Goal: Register for event/course

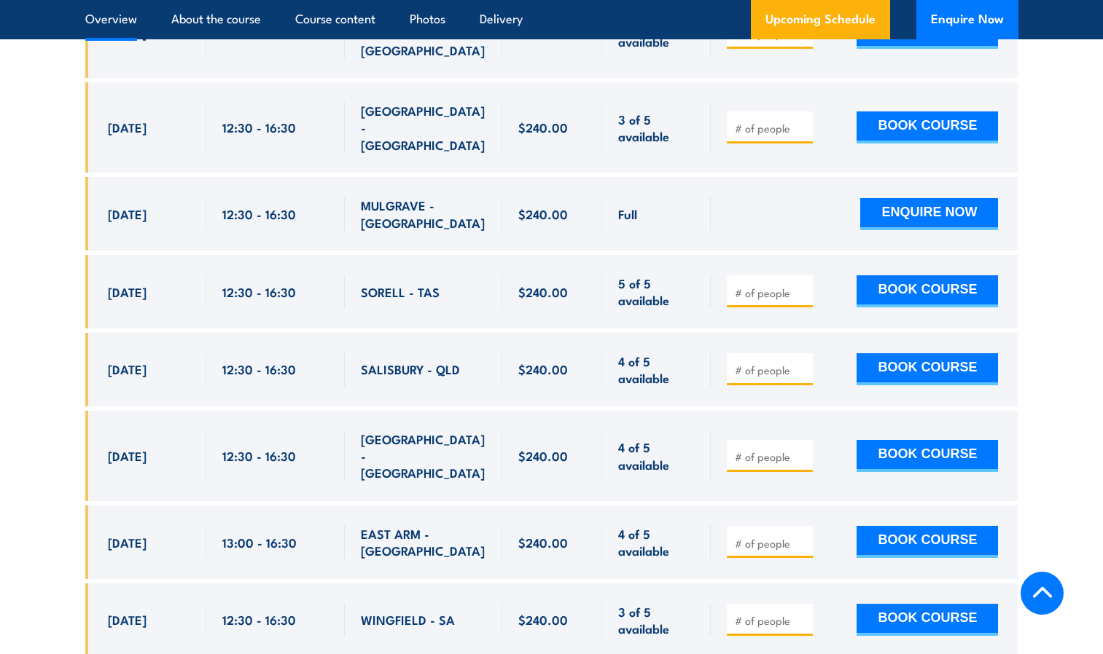
scroll to position [119, 0]
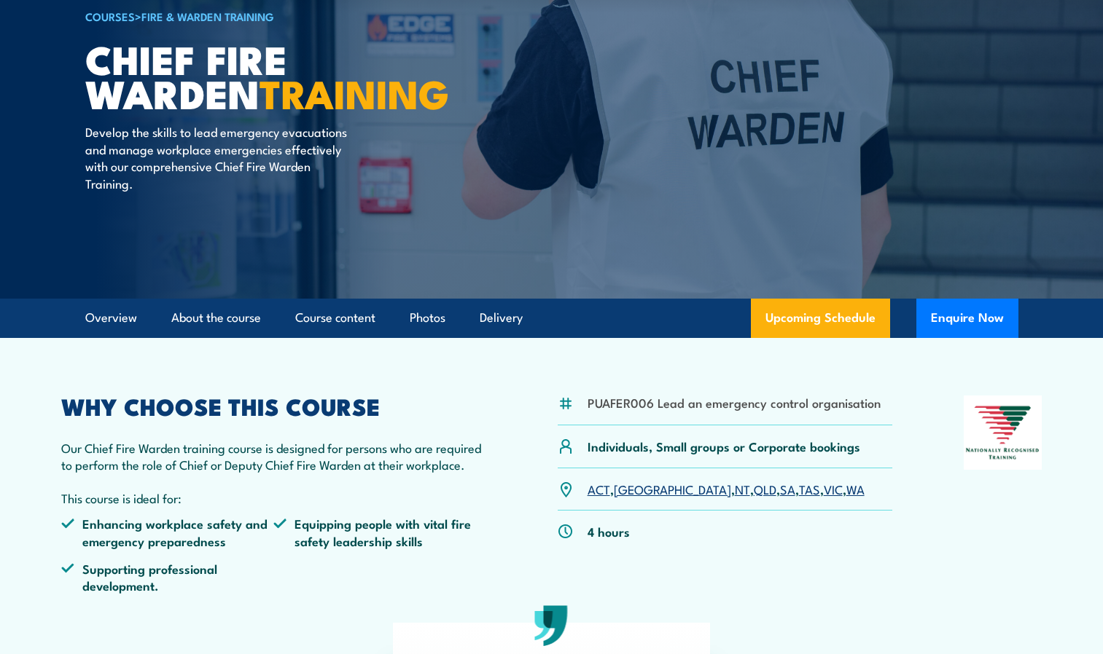
click at [780, 490] on link "SA" at bounding box center [787, 488] width 15 height 17
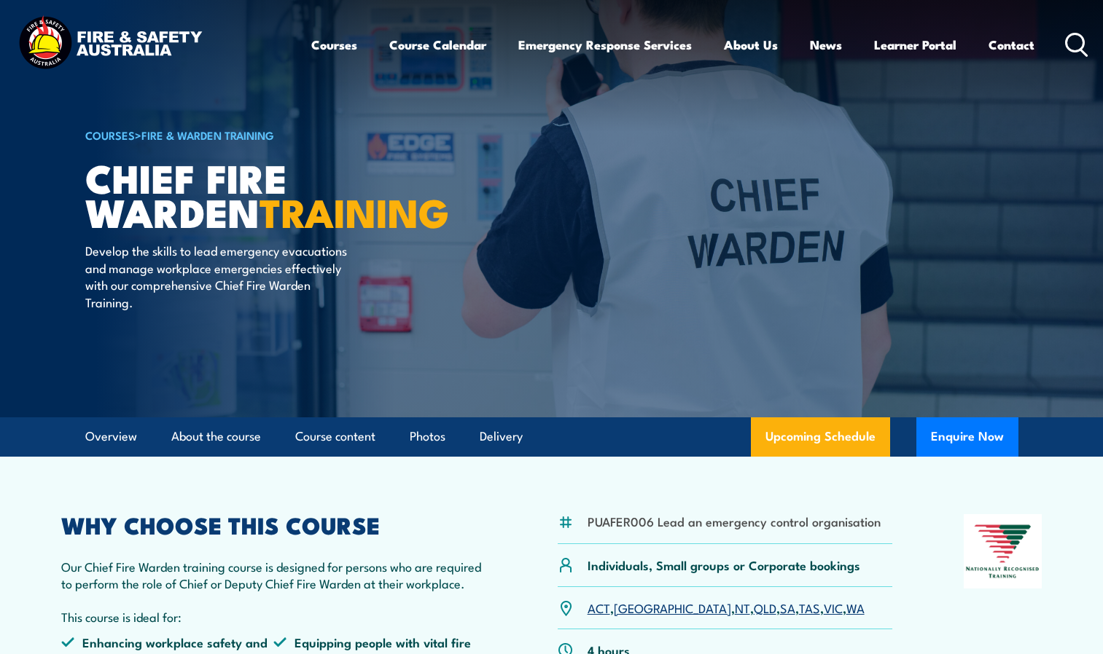
click at [1074, 45] on icon at bounding box center [1076, 45] width 23 height 24
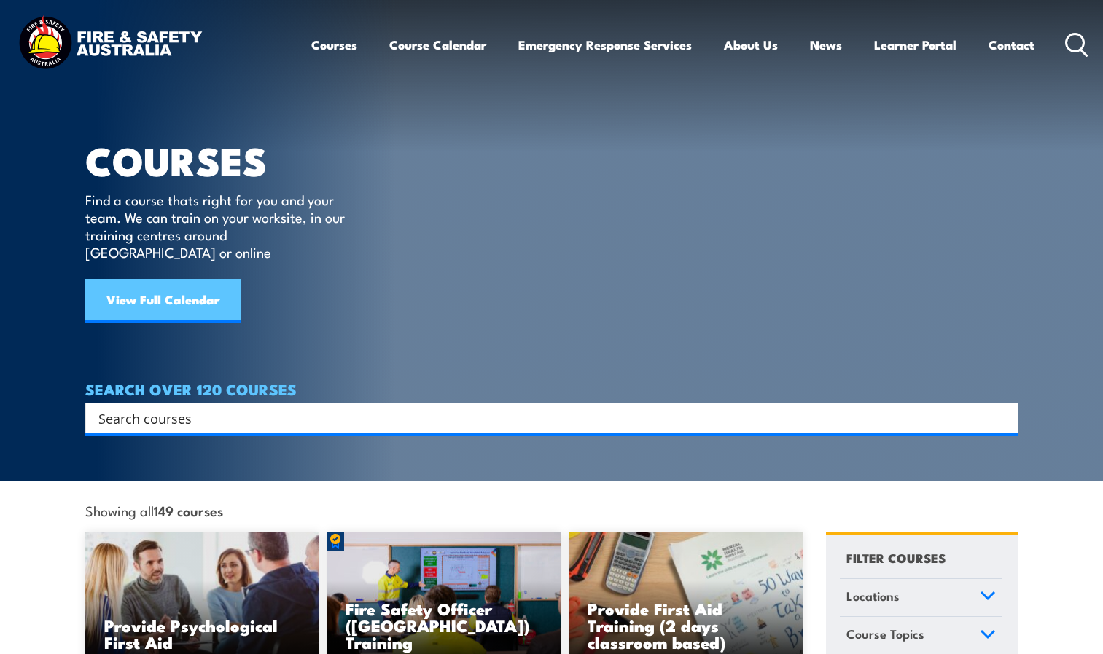
click at [184, 289] on link "View Full Calendar" at bounding box center [163, 301] width 156 height 44
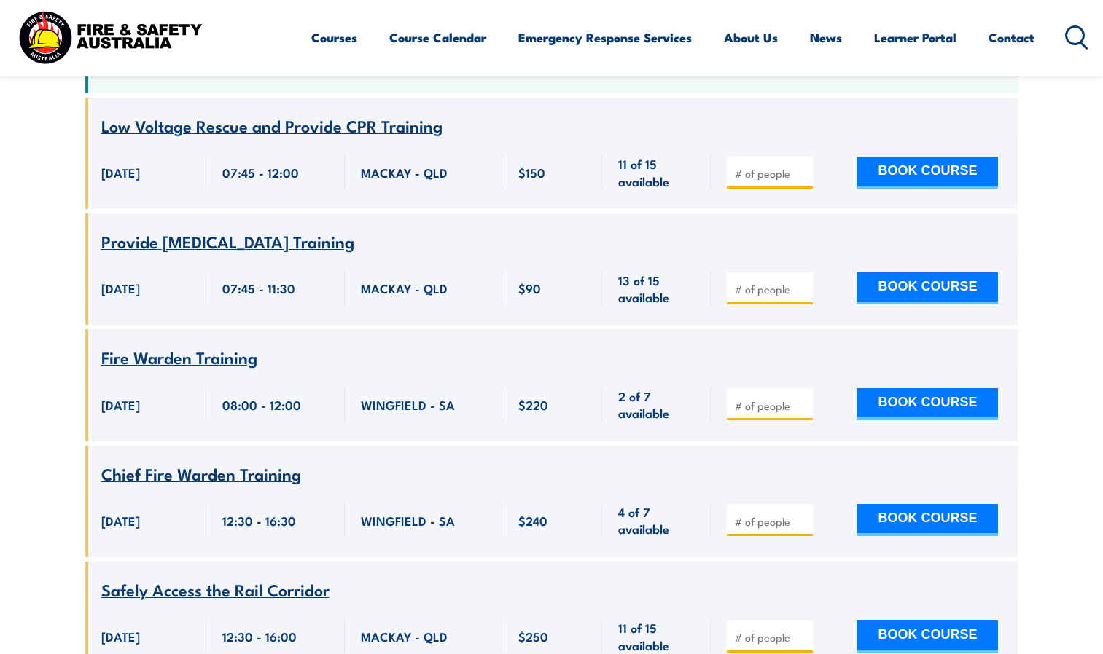
click at [239, 345] on span "Fire Warden Training" at bounding box center [179, 357] width 156 height 25
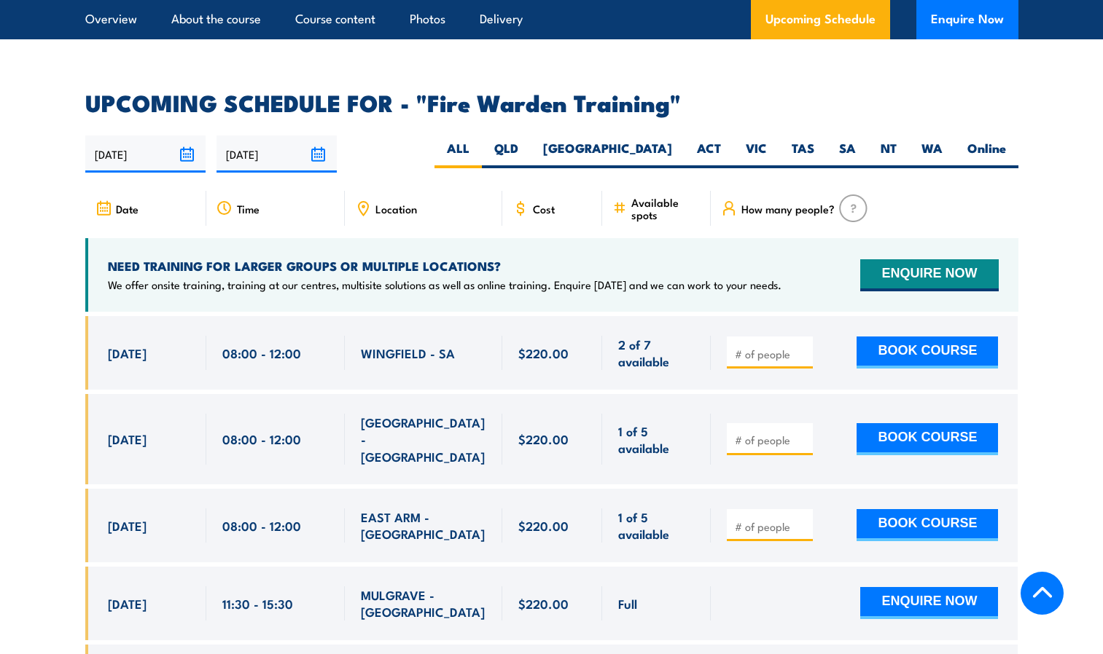
scroll to position [2696, 0]
